Goal: Task Accomplishment & Management: Use online tool/utility

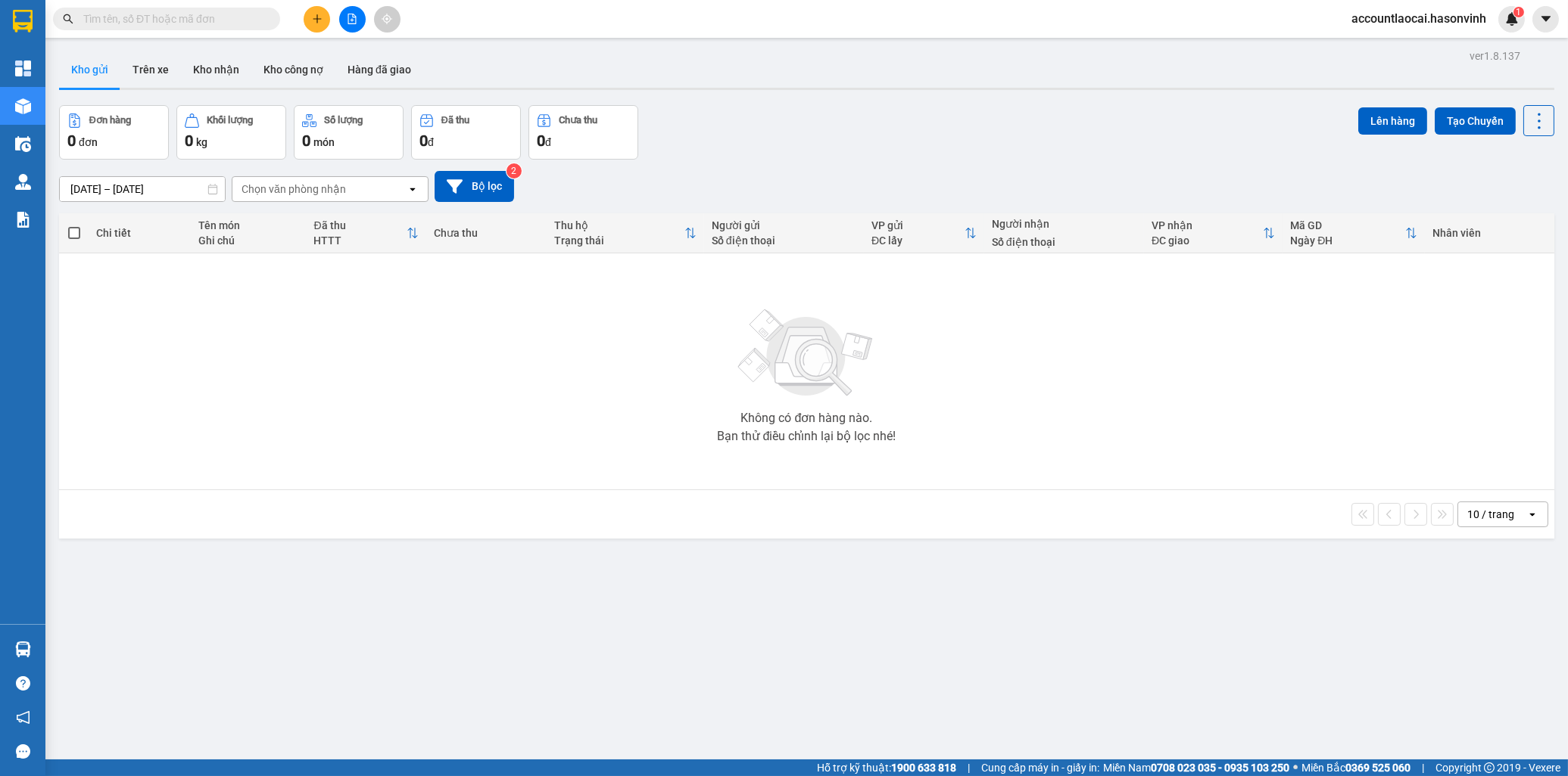
click at [241, 19] on input "text" at bounding box center [172, 18] width 179 height 17
click at [185, 19] on input "text" at bounding box center [172, 18] width 179 height 17
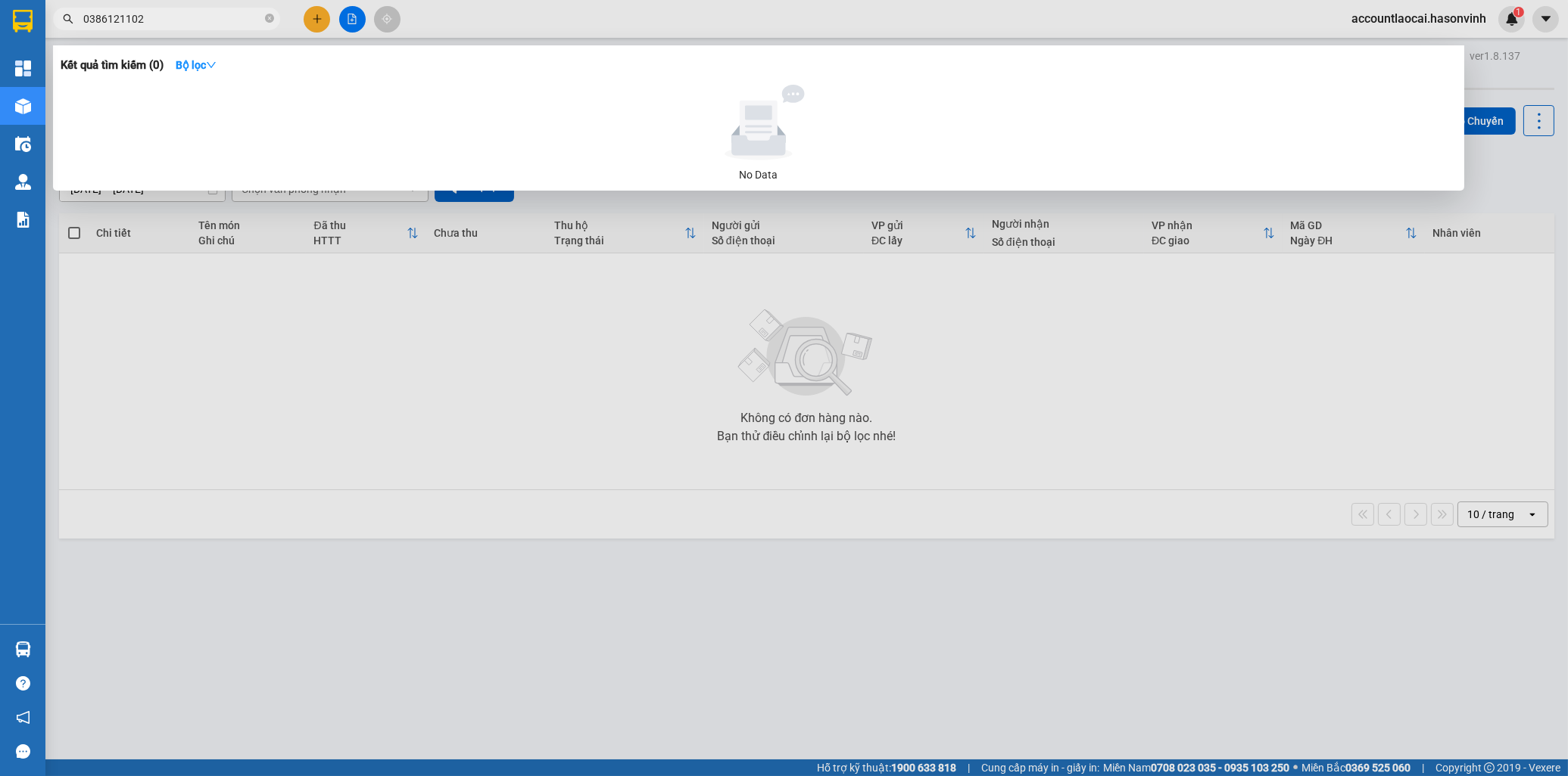
click at [102, 18] on input "0386121102" at bounding box center [172, 18] width 179 height 17
click at [105, 18] on input "0386121102" at bounding box center [172, 18] width 179 height 17
drag, startPoint x: 112, startPoint y: 18, endPoint x: 108, endPoint y: 26, distance: 8.9
click at [108, 26] on input "0386121102" at bounding box center [172, 18] width 179 height 17
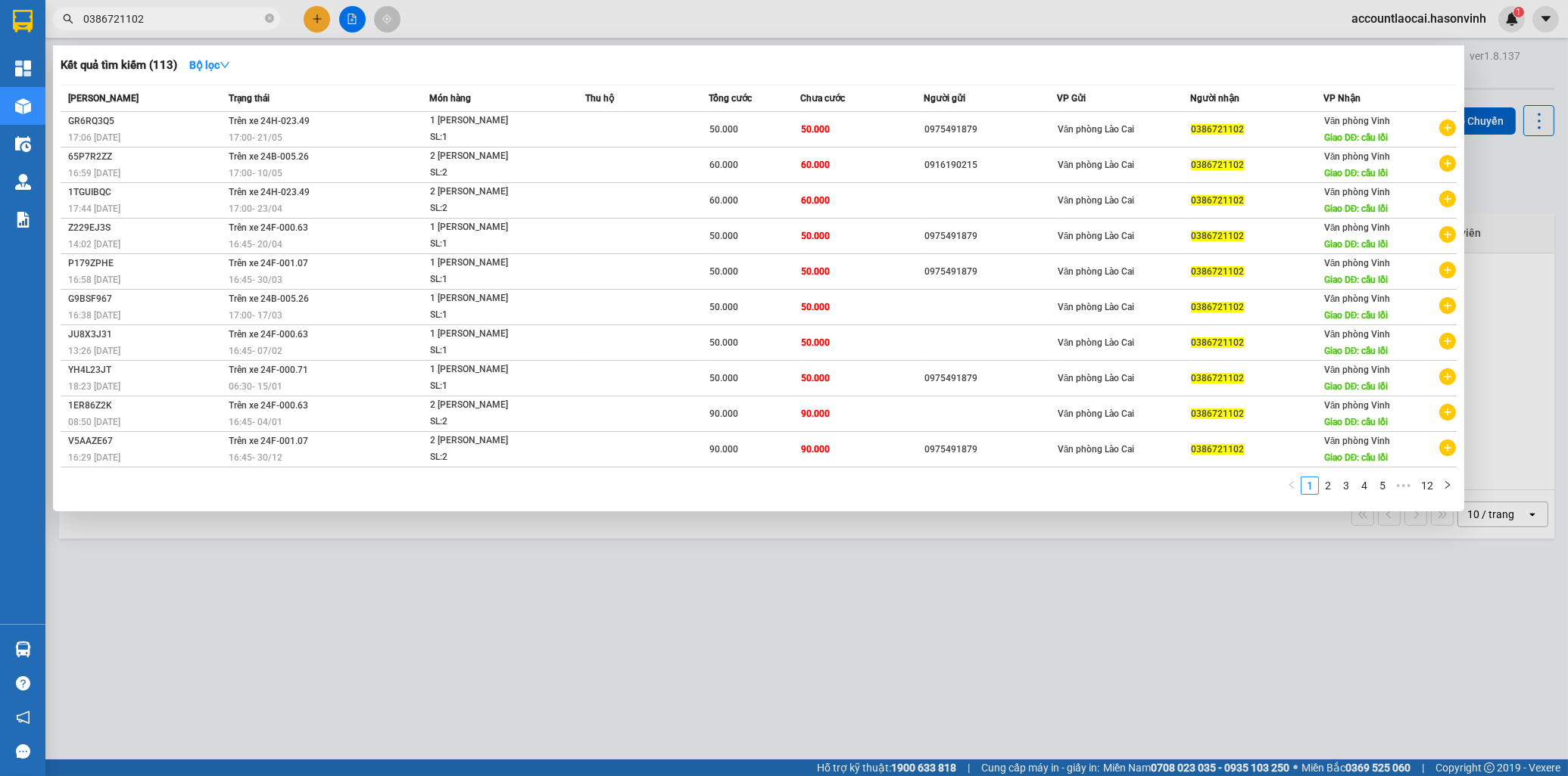
drag, startPoint x: 171, startPoint y: 24, endPoint x: 83, endPoint y: 25, distance: 88.0
click at [83, 25] on input "0386721102" at bounding box center [172, 18] width 179 height 17
type input "0386721102"
click at [637, 578] on div at bounding box center [784, 388] width 1568 height 776
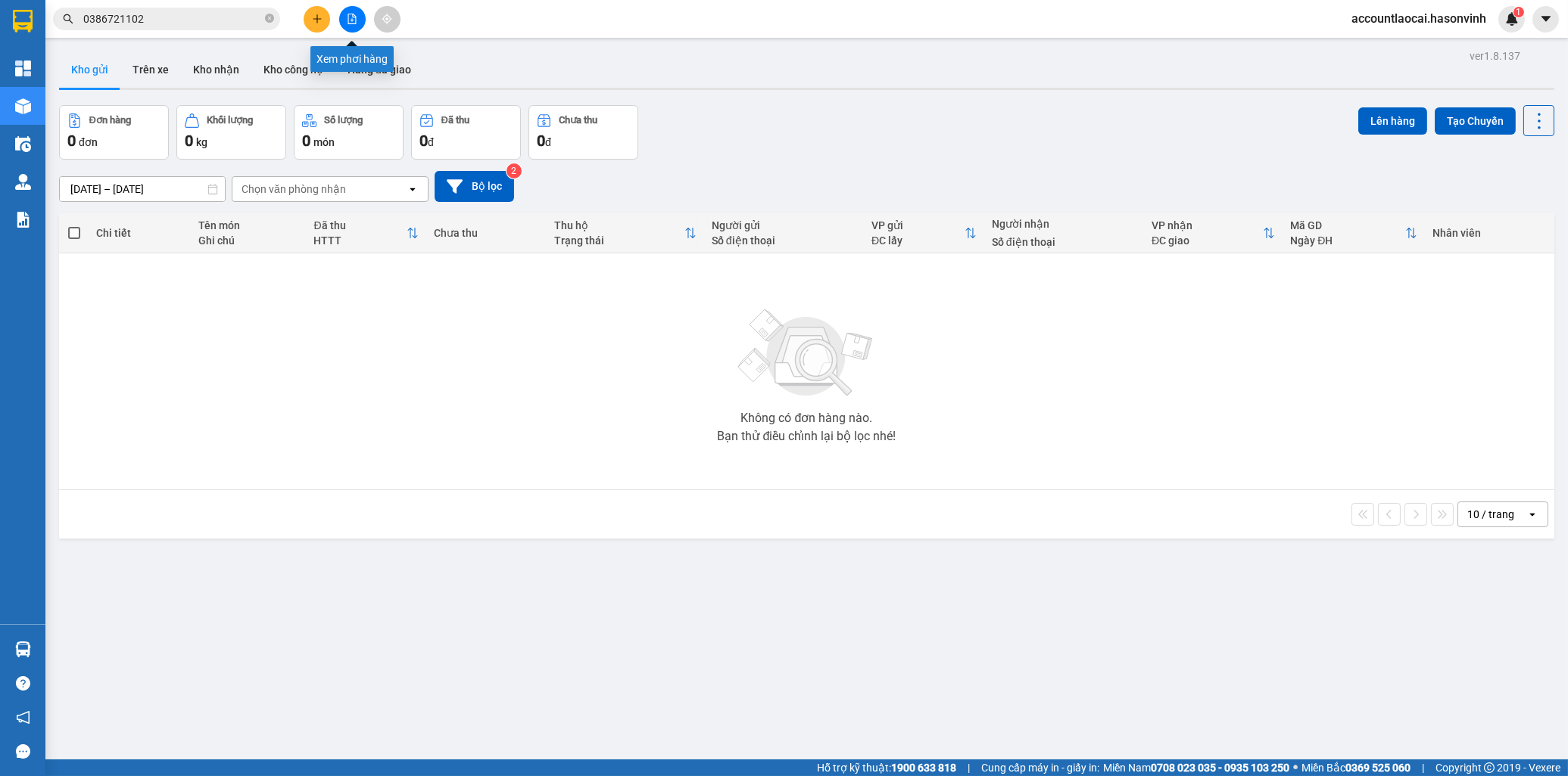
click at [360, 21] on button at bounding box center [352, 19] width 26 height 26
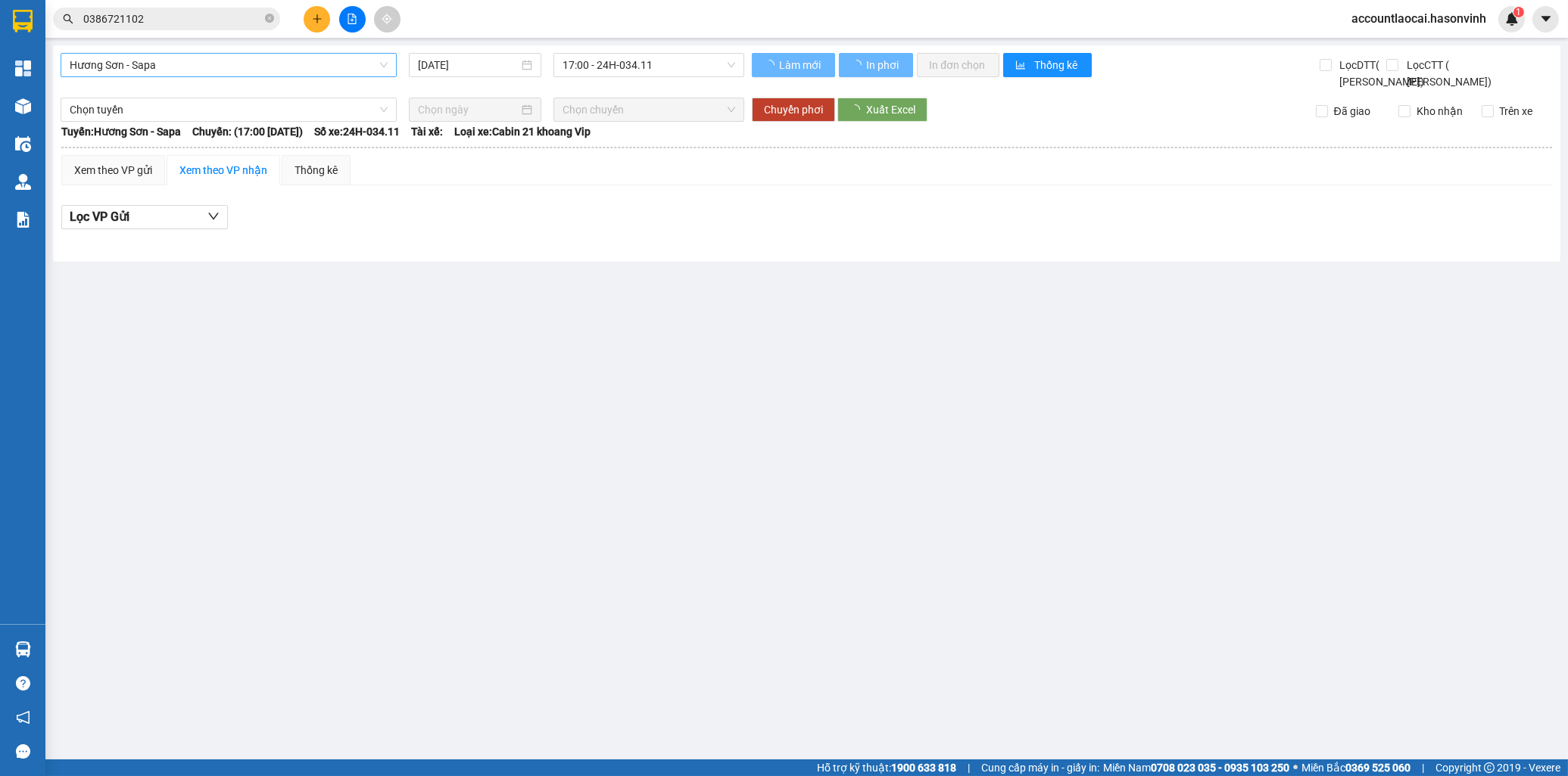
click at [208, 66] on span "Hương Sơn - Sapa" at bounding box center [229, 65] width 318 height 23
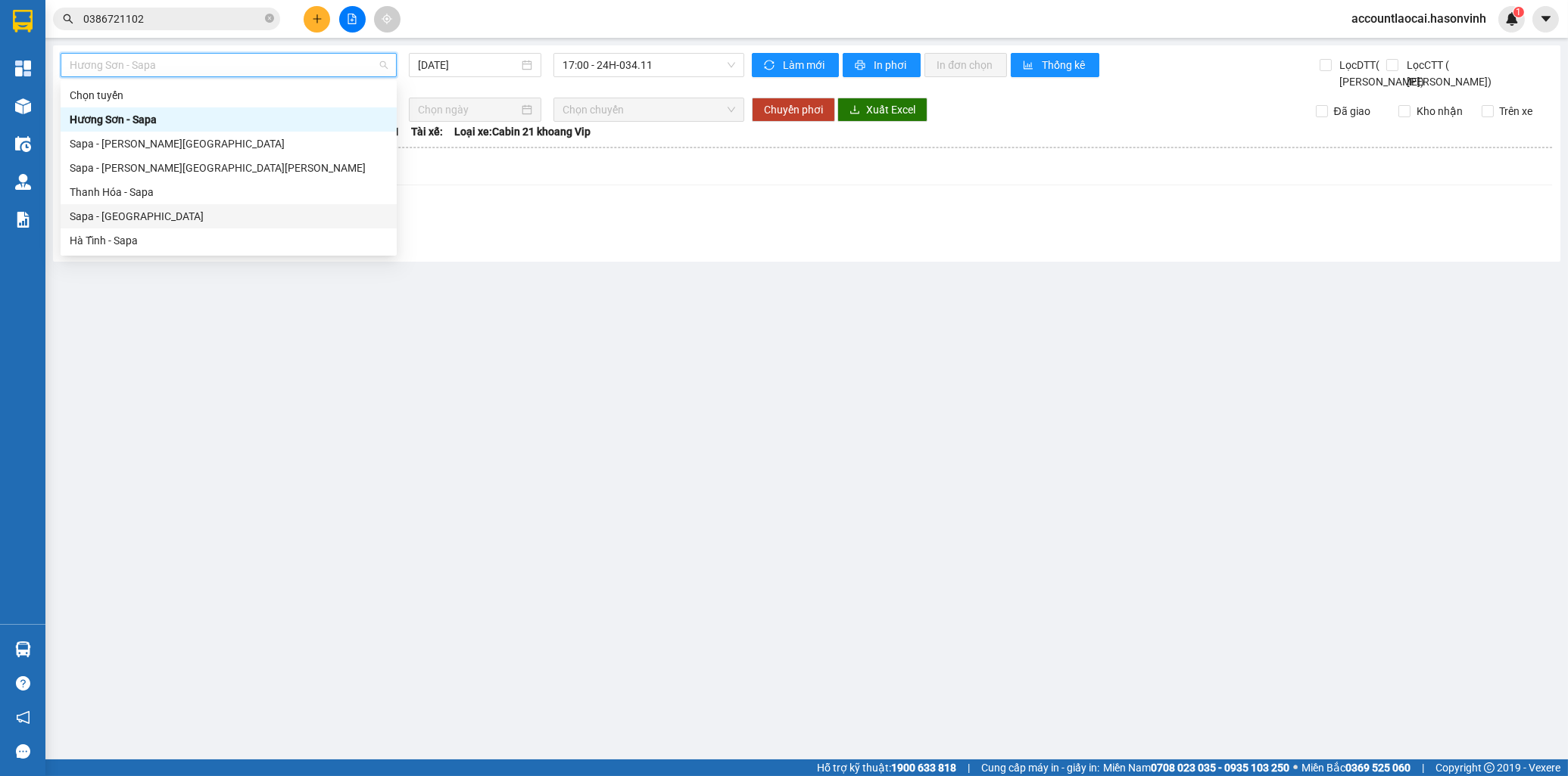
click at [94, 221] on div "Sapa - Hà Tĩnh" at bounding box center [229, 216] width 318 height 17
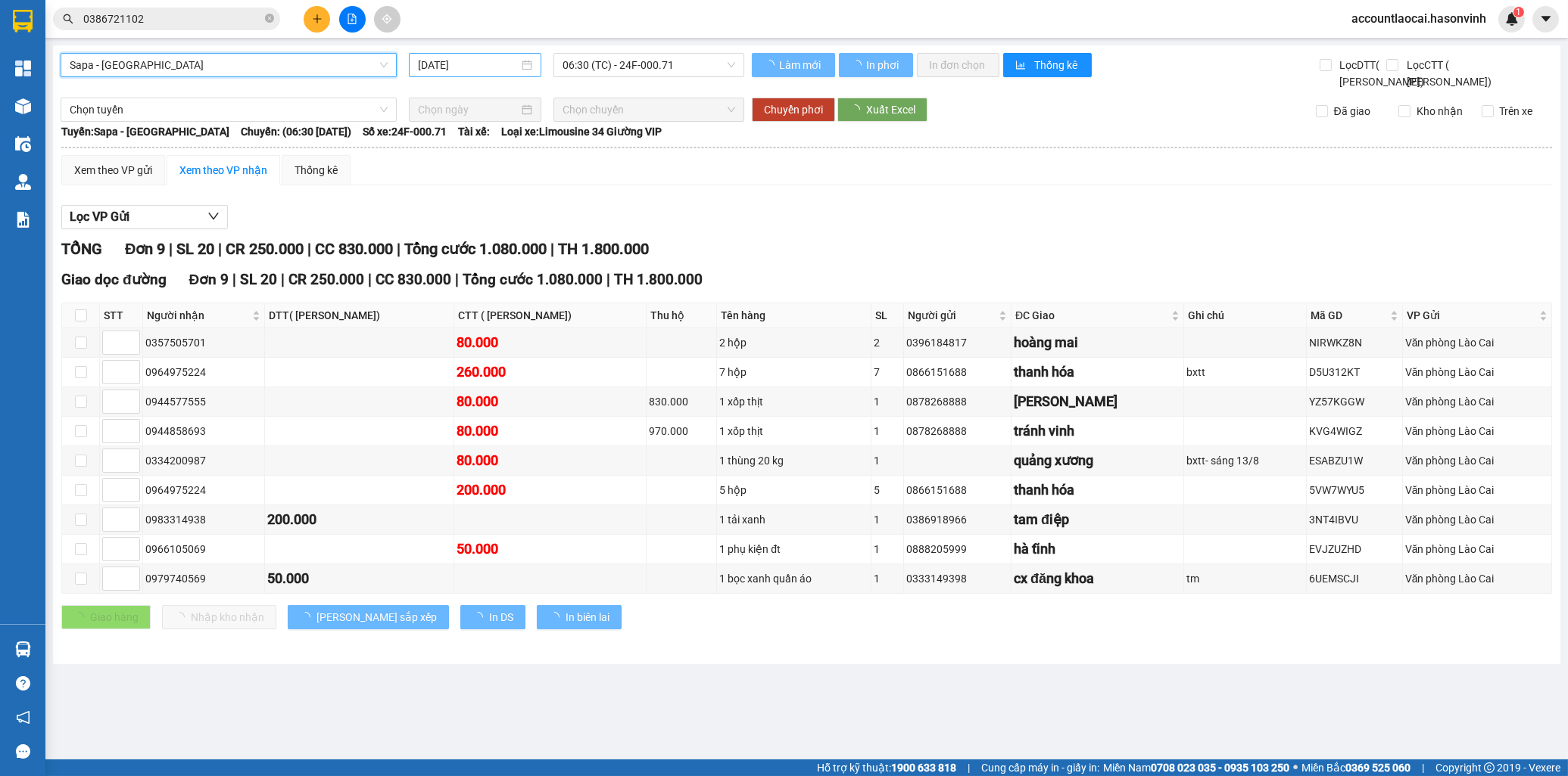
click at [494, 57] on input "13/08/2025" at bounding box center [468, 65] width 102 height 17
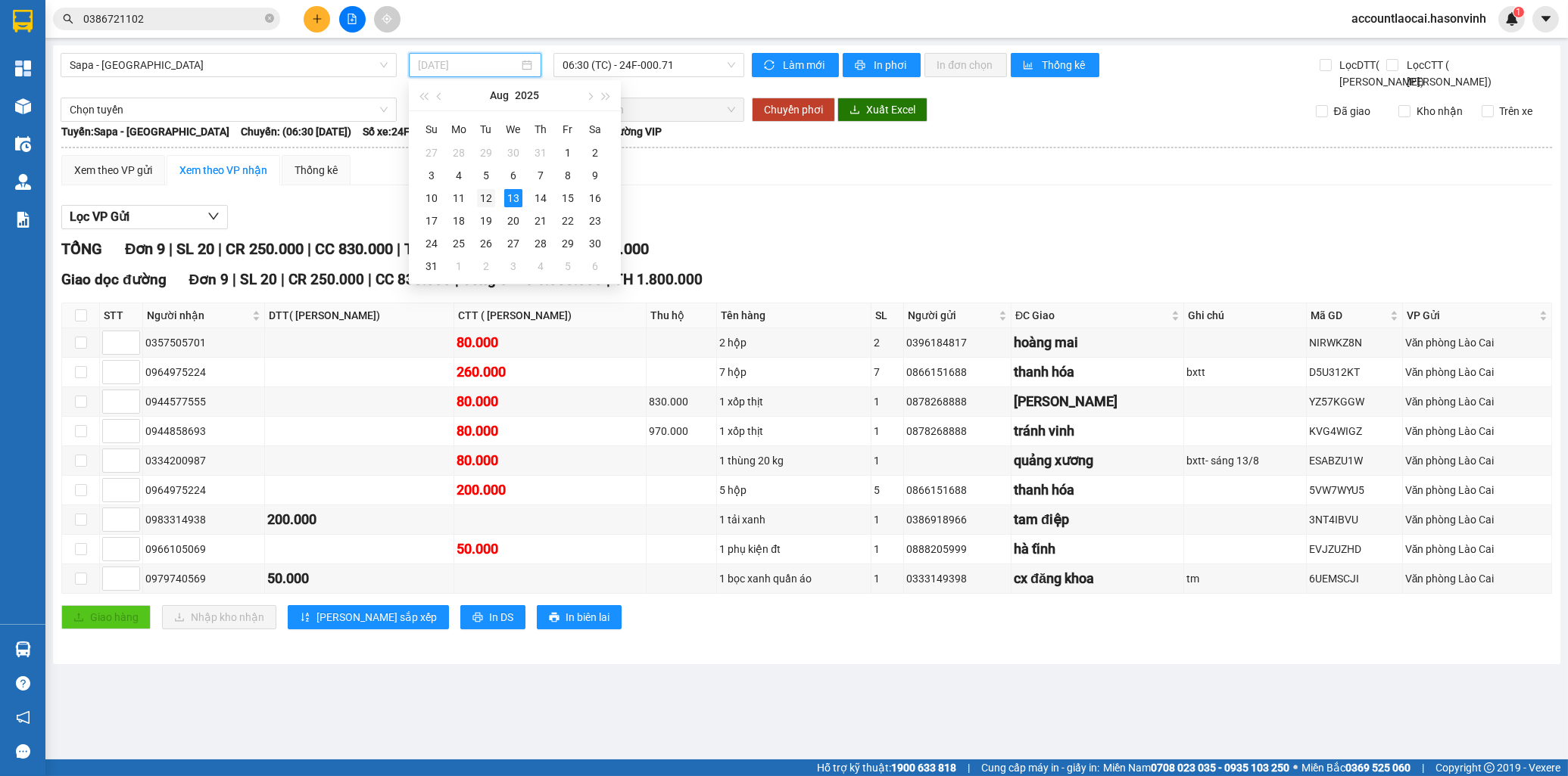
click at [480, 197] on div "12" at bounding box center [486, 198] width 18 height 18
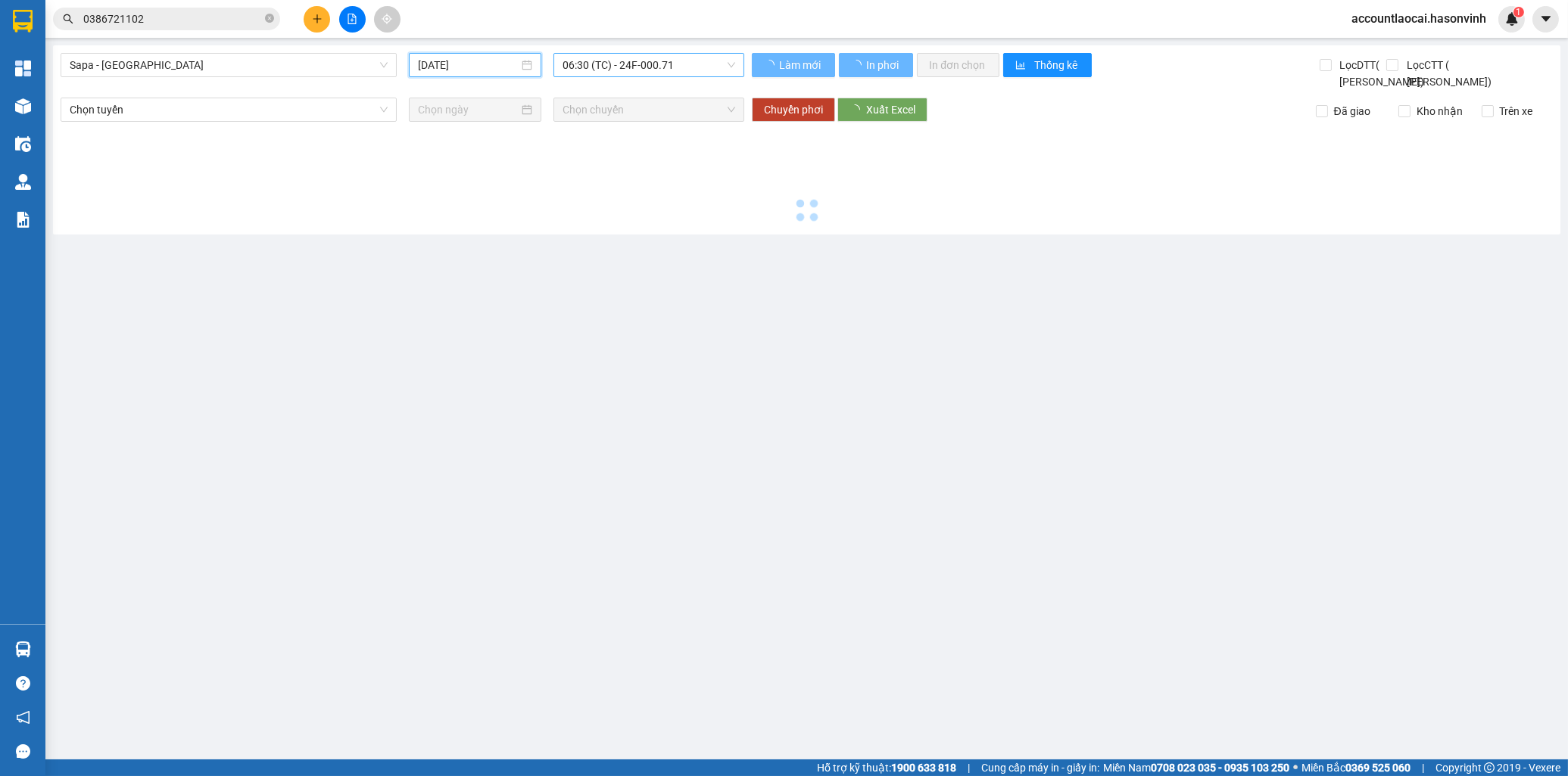
type input "12/08/2025"
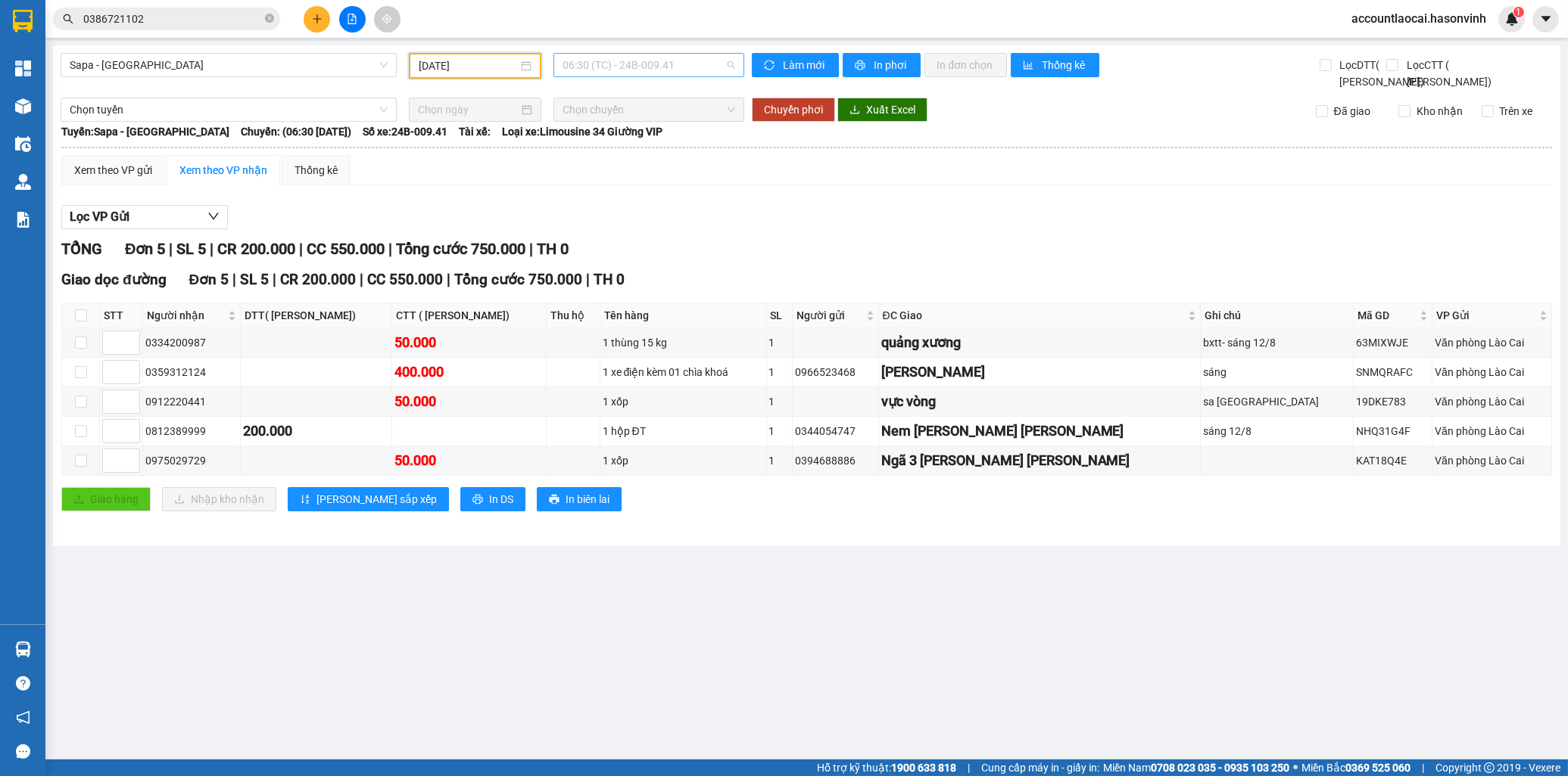
click at [615, 66] on span "06:30 (TC) - 24B-009.41" at bounding box center [649, 65] width 172 height 23
click at [603, 148] on div "16:45 - 24F-000.63" at bounding box center [622, 144] width 118 height 17
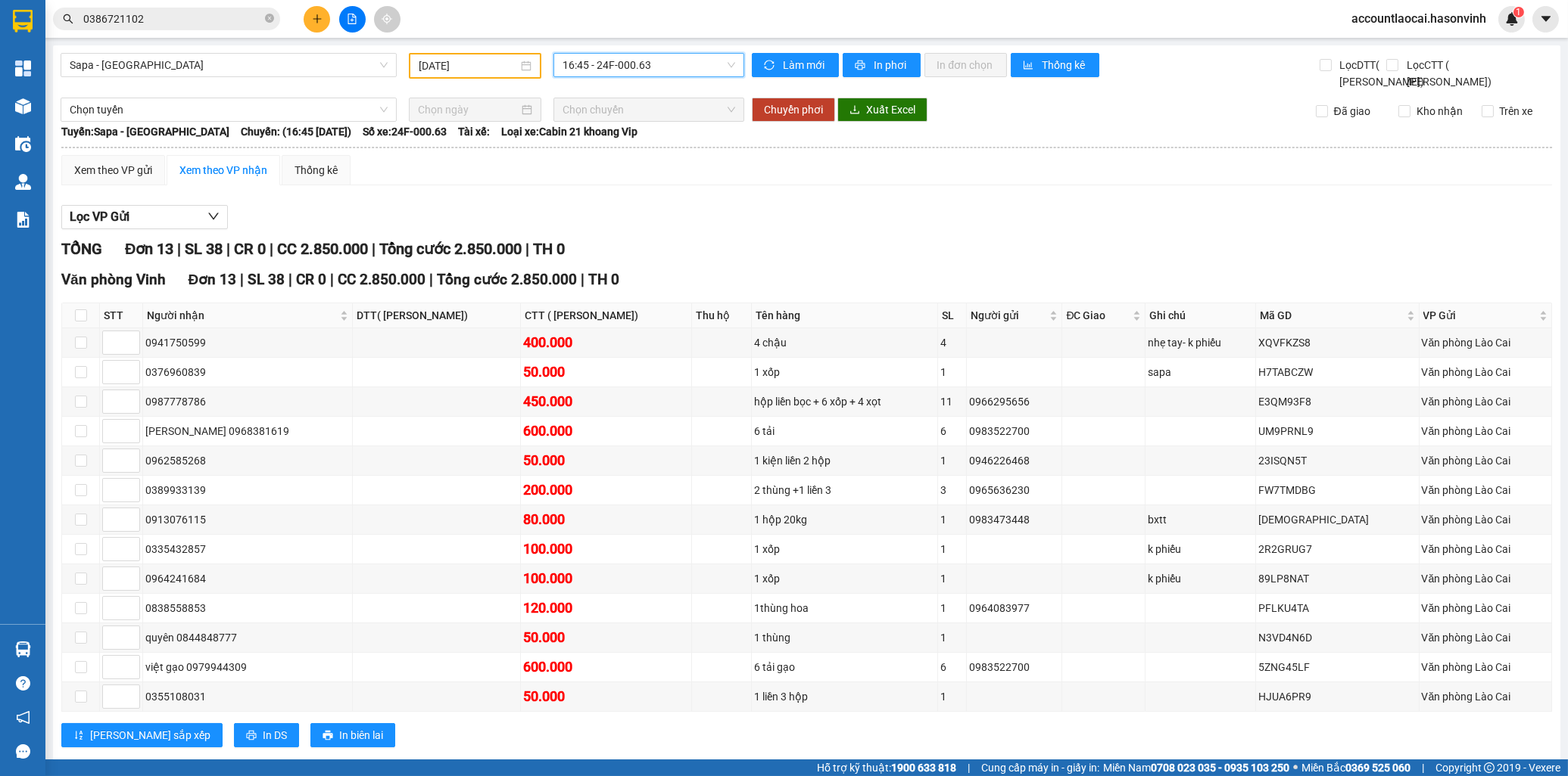
click at [657, 73] on span "16:45 - 24F-000.63" at bounding box center [649, 65] width 172 height 23
click at [626, 170] on div "17:00 (TC) - 24H-023.49" at bounding box center [617, 167] width 118 height 17
